Goal: Communication & Community: Answer question/provide support

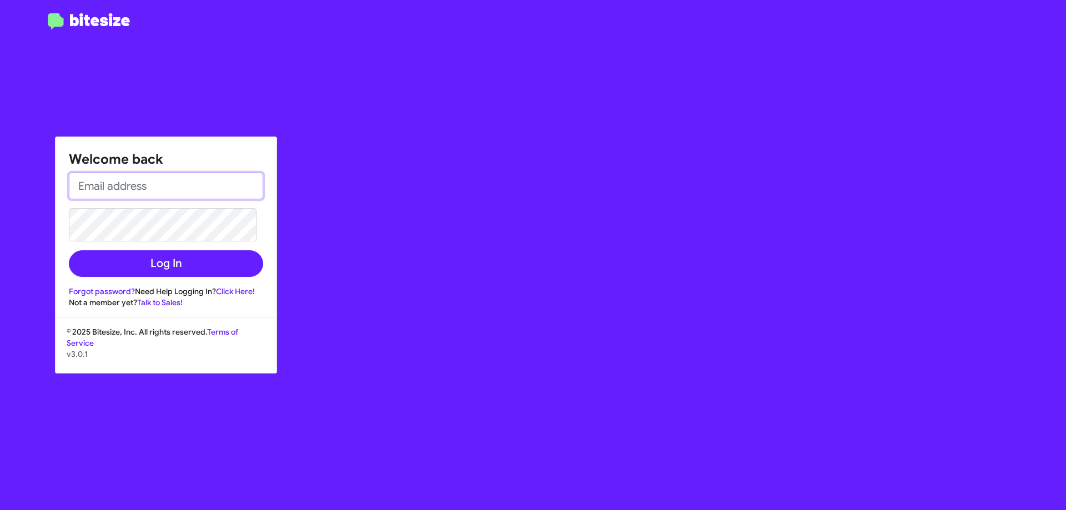
type input "[EMAIL_ADDRESS][DOMAIN_NAME]"
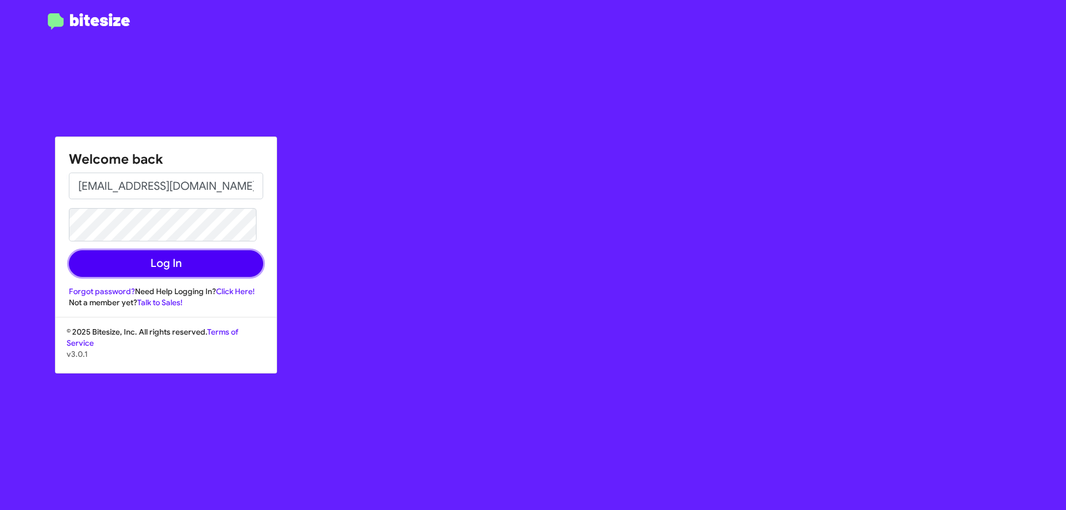
click at [216, 271] on button "Log In" at bounding box center [166, 263] width 194 height 27
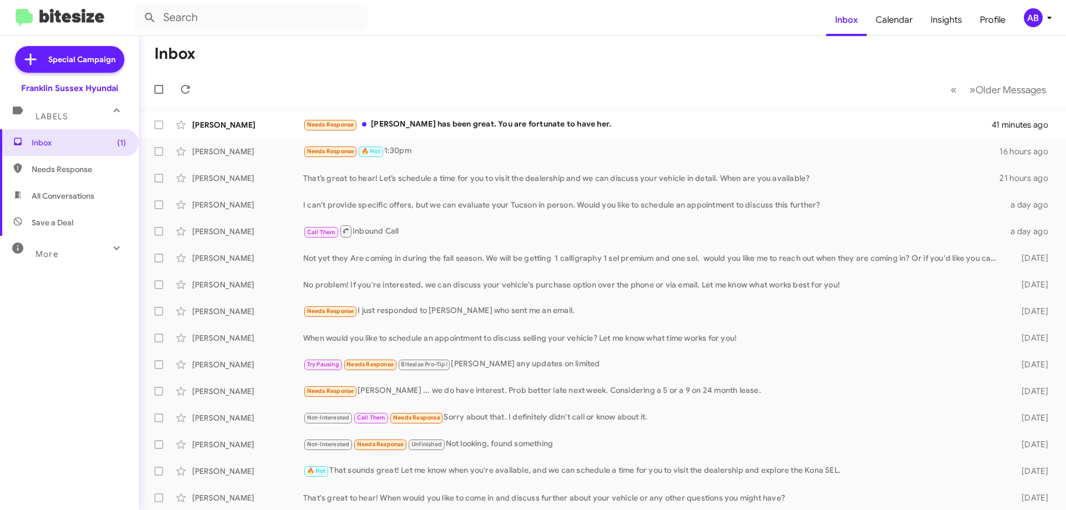
click at [454, 129] on div "Needs Response [PERSON_NAME] has been great. You are fortunate to have her." at bounding box center [647, 124] width 688 height 13
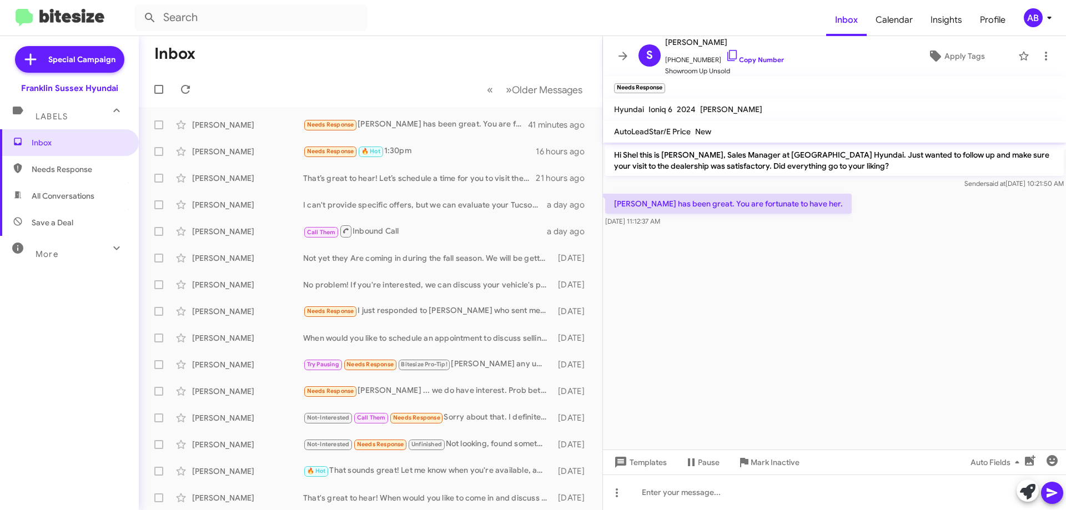
click at [406, 142] on div "[PERSON_NAME] Needs Response 🔥 Hot 1:30pm 16 hours ago" at bounding box center [371, 151] width 446 height 22
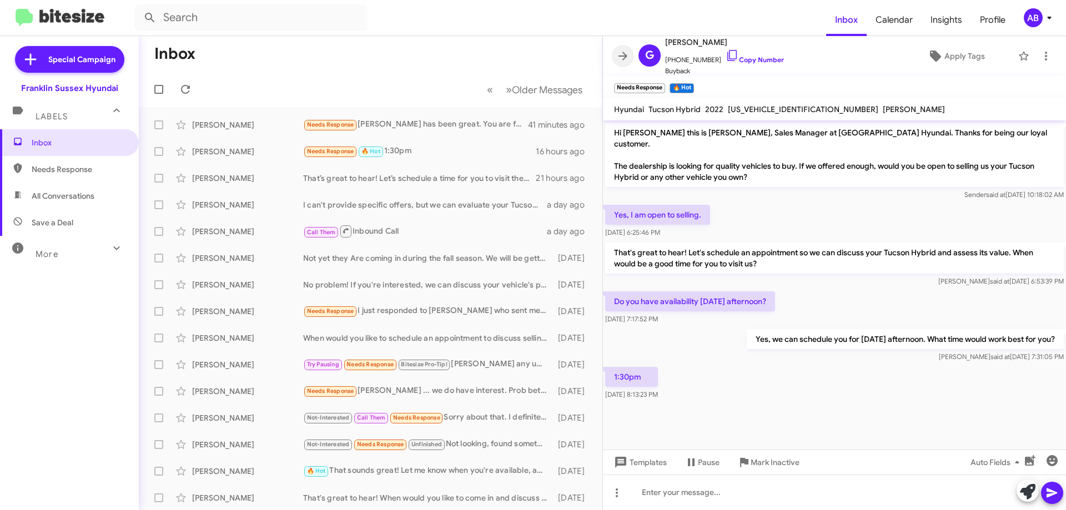
click at [629, 51] on span at bounding box center [623, 55] width 22 height 13
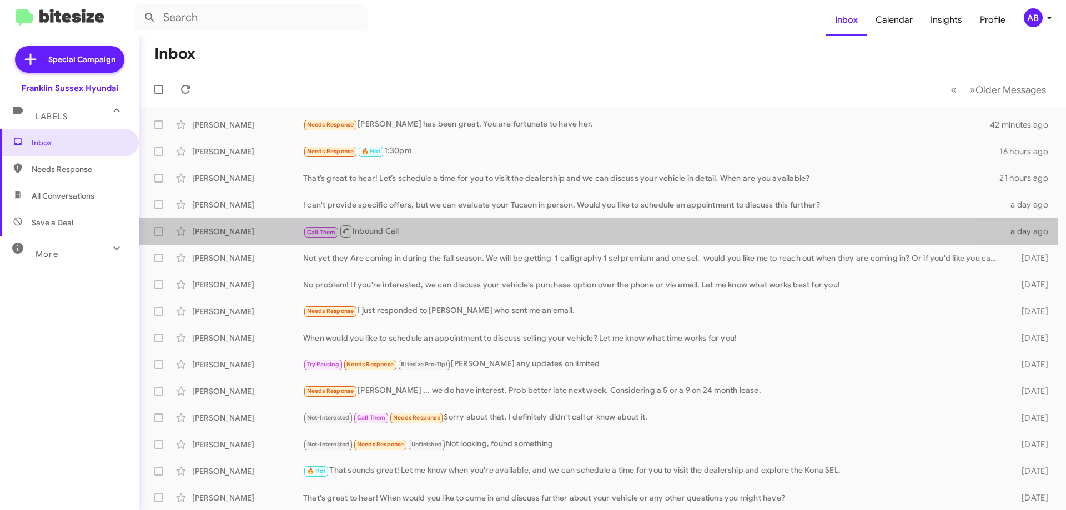
click at [452, 237] on div "Call Them Inbound Call" at bounding box center [653, 231] width 700 height 14
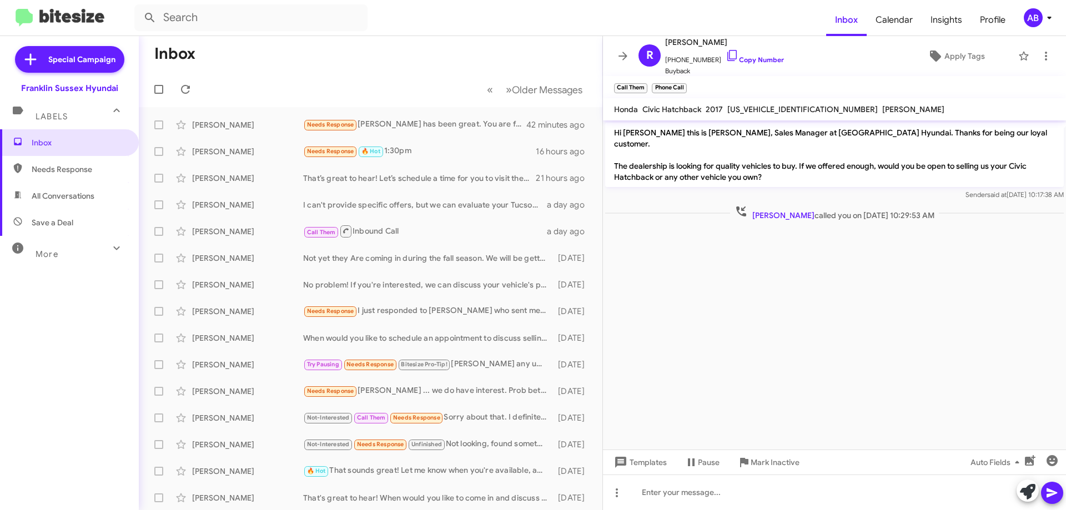
click at [617, 54] on icon at bounding box center [622, 55] width 13 height 13
